Goal: Task Accomplishment & Management: Manage account settings

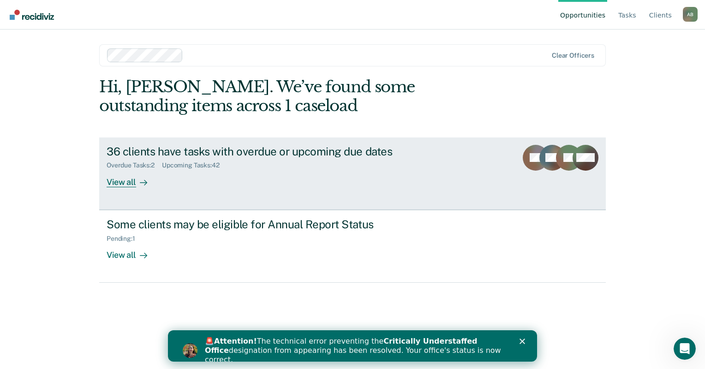
click at [134, 162] on div "Overdue Tasks : 2" at bounding box center [134, 165] width 55 height 8
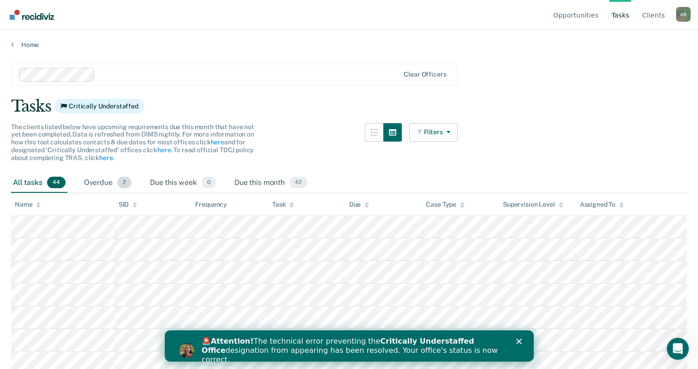
click at [95, 177] on div "Overdue 2" at bounding box center [107, 183] width 51 height 20
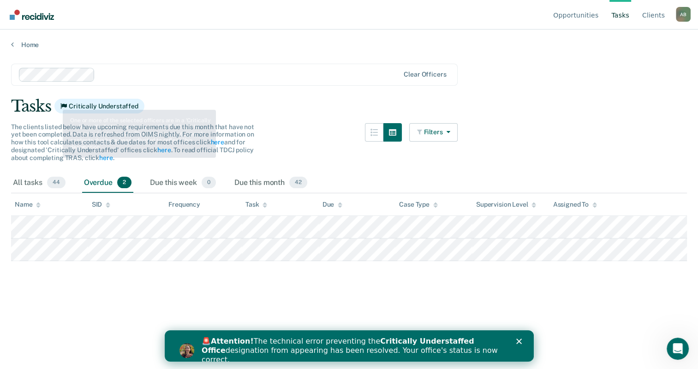
scroll to position [46, 0]
